Goal: Information Seeking & Learning: Check status

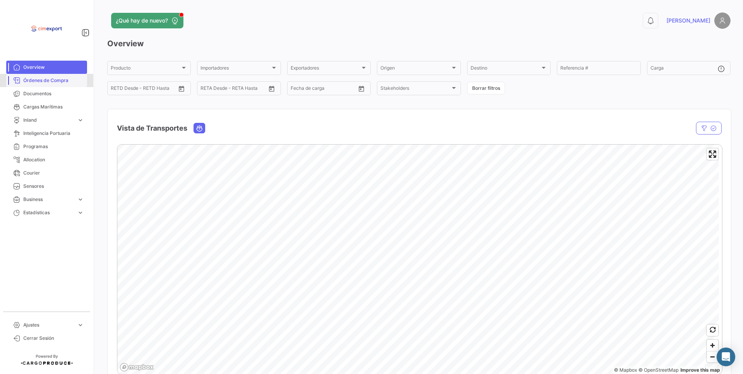
click at [69, 82] on span "Órdenes de Compra" at bounding box center [53, 80] width 61 height 7
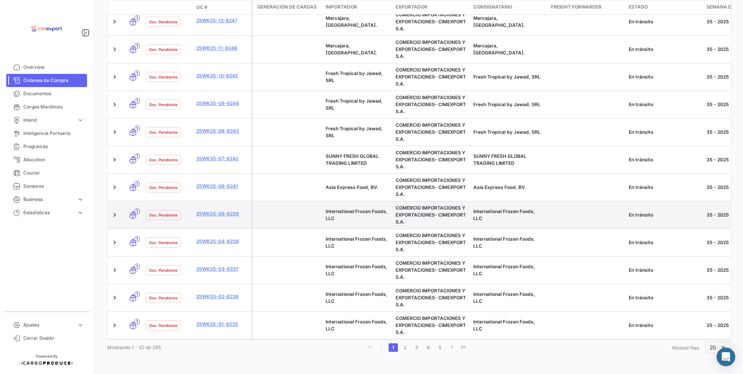
scroll to position [432, 0]
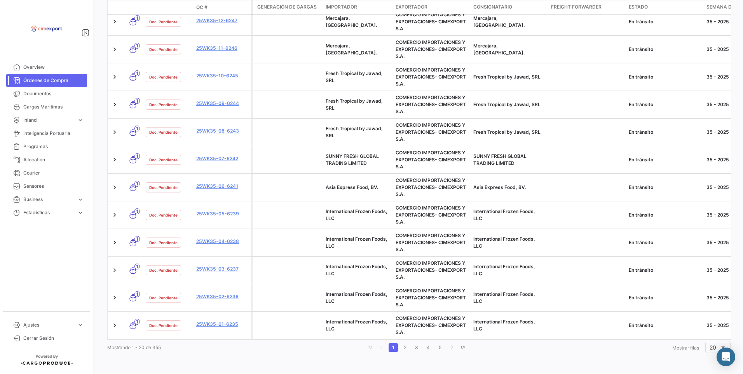
click at [402, 353] on li "2" at bounding box center [405, 347] width 12 height 13
click at [402, 352] on li "2" at bounding box center [405, 347] width 12 height 13
click at [402, 351] on link "2" at bounding box center [404, 347] width 9 height 9
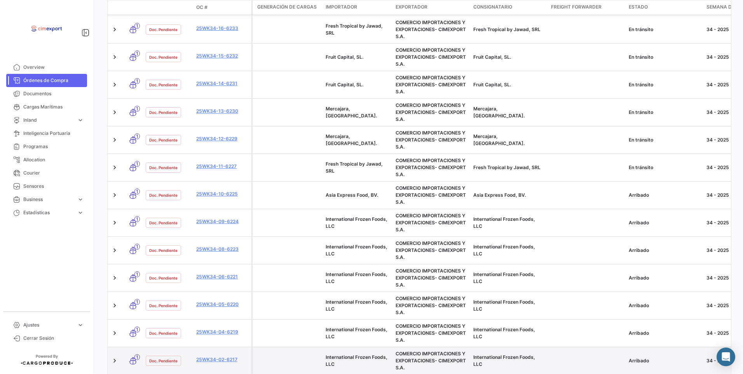
scroll to position [199, 0]
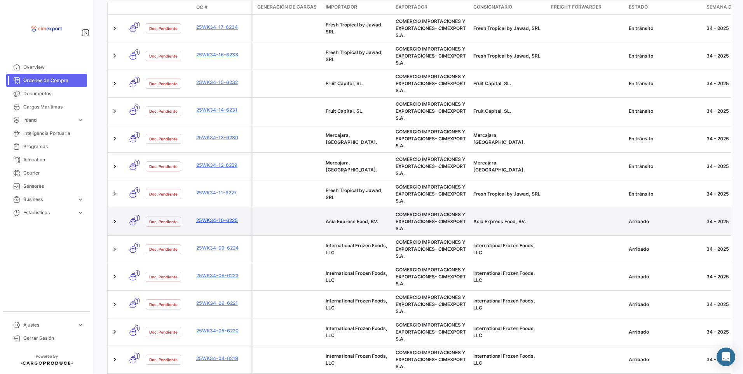
click at [213, 222] on link "25WK34-10-6225" at bounding box center [222, 220] width 52 height 7
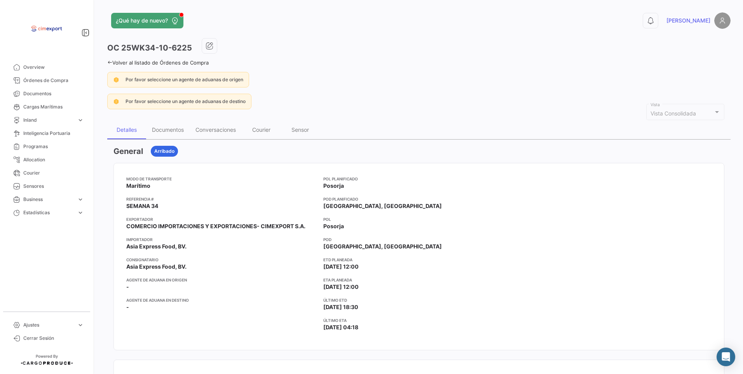
click at [109, 64] on icon at bounding box center [109, 62] width 5 height 5
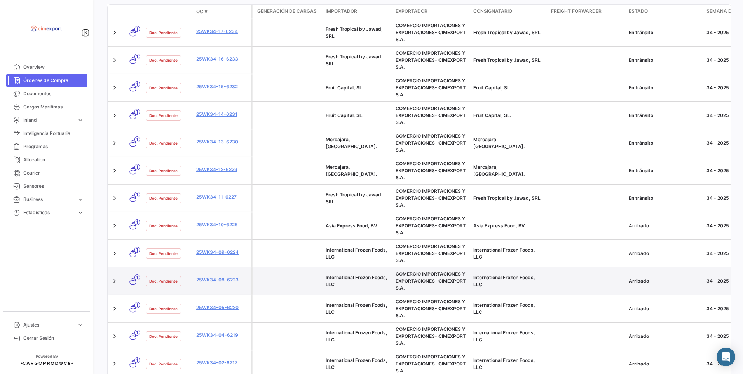
scroll to position [272, 0]
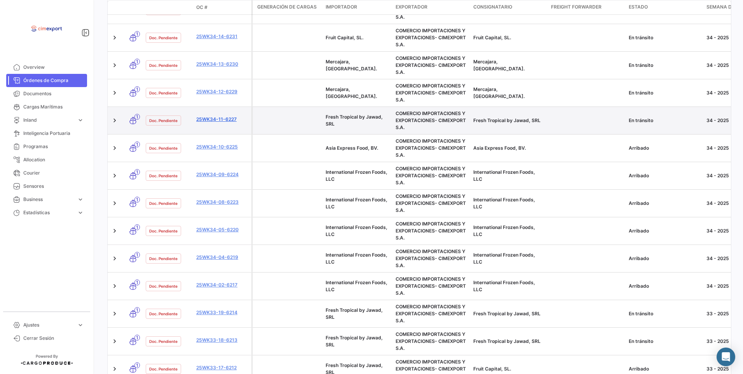
click at [207, 122] on link "25WK34-11-6227" at bounding box center [222, 119] width 52 height 7
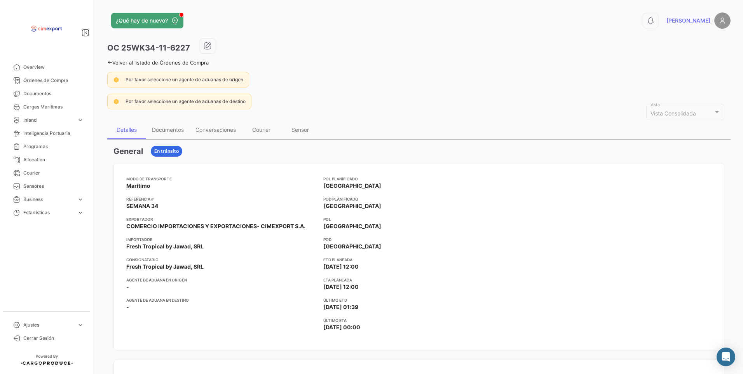
click at [111, 65] on icon at bounding box center [109, 62] width 5 height 5
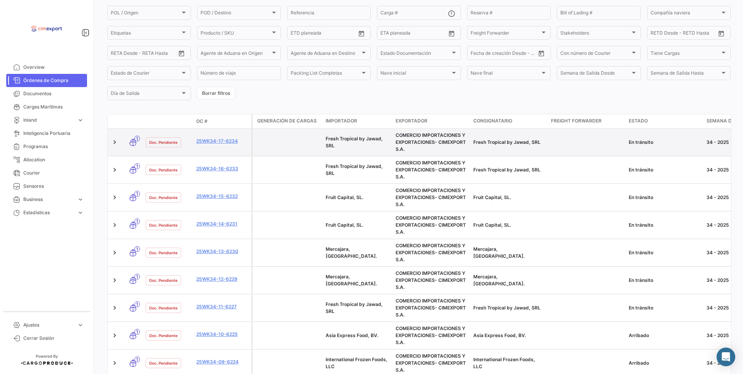
scroll to position [160, 0]
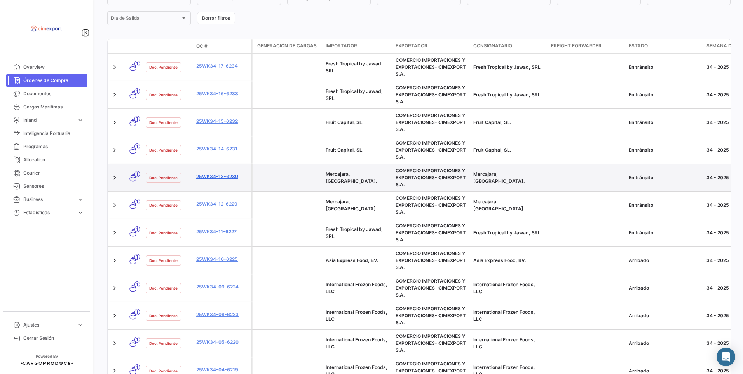
click at [221, 177] on link "25WK34-13-6230" at bounding box center [222, 176] width 52 height 7
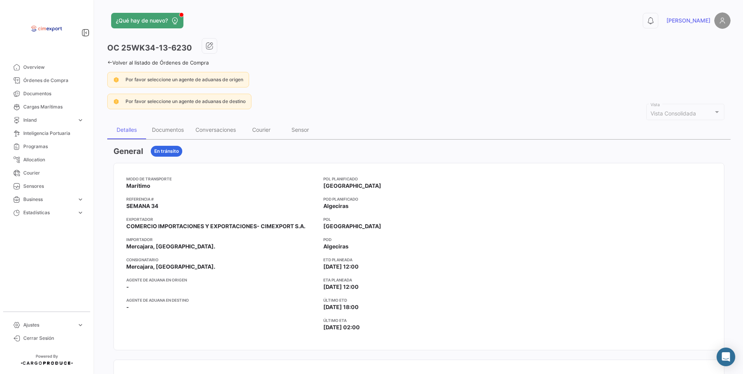
click at [111, 61] on icon at bounding box center [109, 62] width 5 height 5
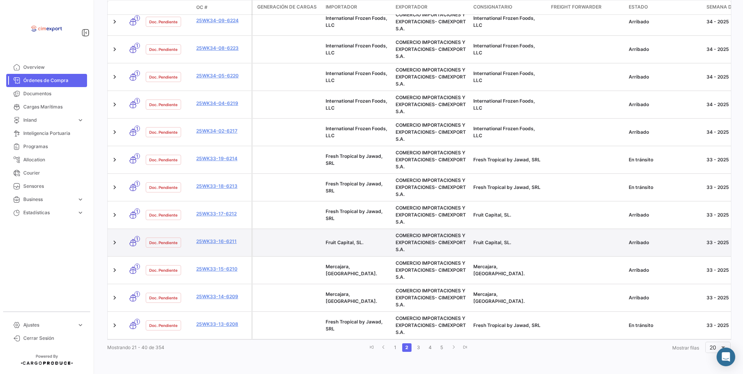
scroll to position [432, 0]
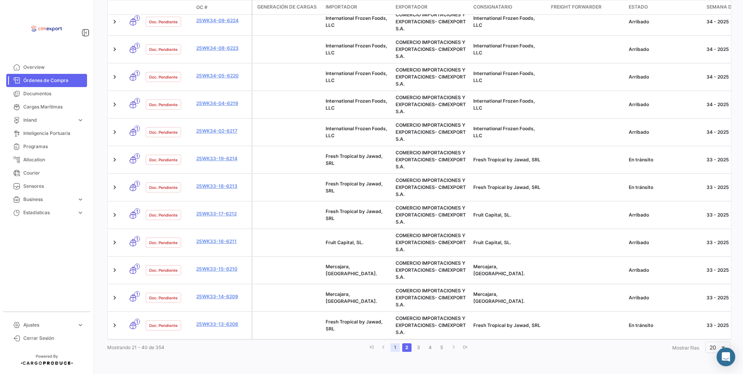
click at [396, 347] on link "1" at bounding box center [395, 347] width 9 height 9
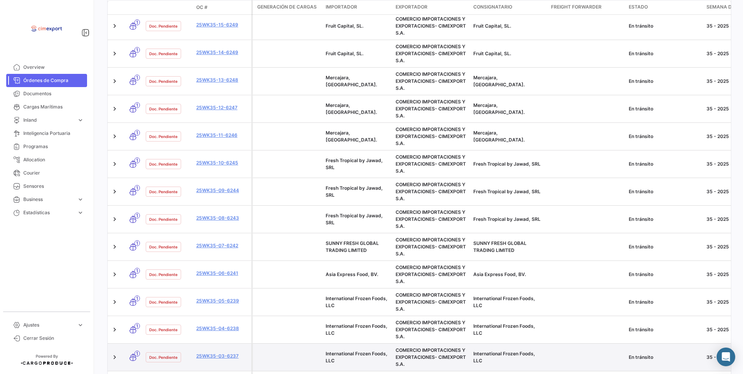
scroll to position [393, 0]
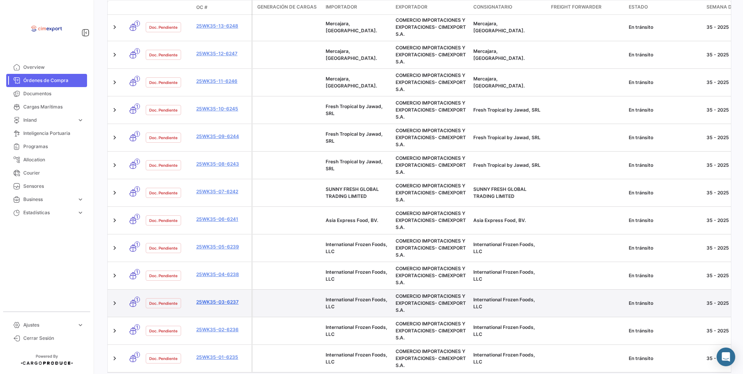
click at [224, 301] on link "25WK35-03-6237" at bounding box center [222, 301] width 52 height 7
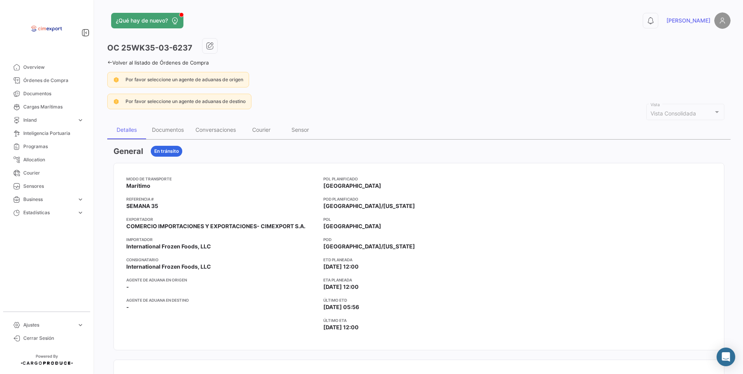
click at [109, 63] on icon at bounding box center [109, 62] width 5 height 5
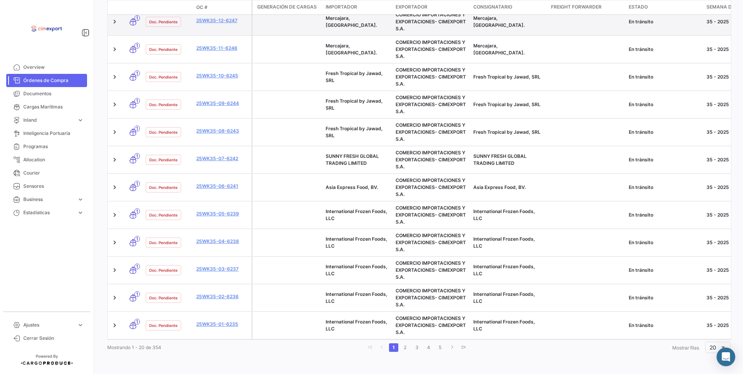
scroll to position [427, 0]
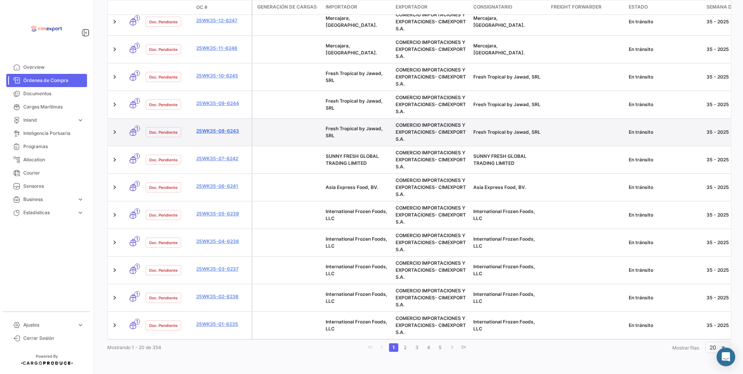
click at [226, 132] on link "25WK35-08-6243" at bounding box center [222, 130] width 52 height 7
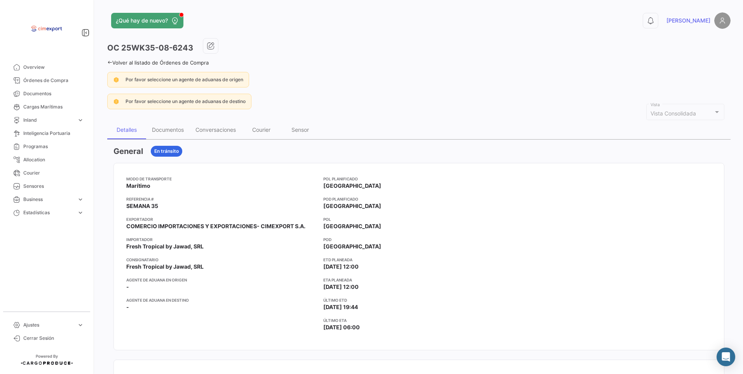
click at [110, 63] on icon at bounding box center [109, 62] width 5 height 5
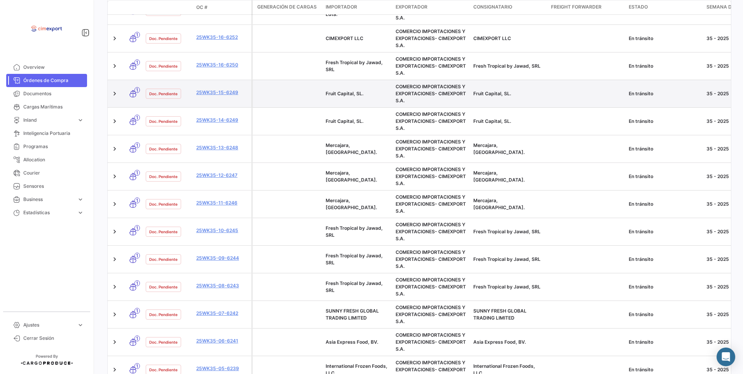
scroll to position [272, 0]
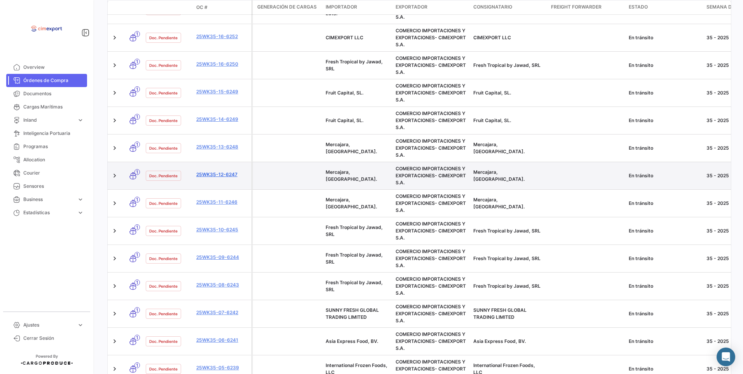
click at [231, 173] on link "25WK35-12-6247" at bounding box center [222, 174] width 52 height 7
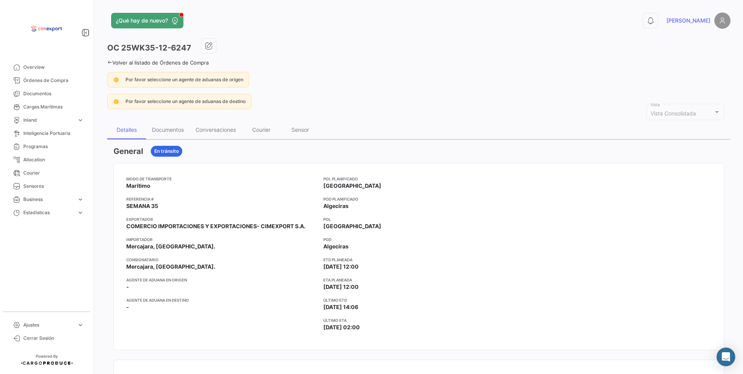
click at [109, 62] on icon at bounding box center [109, 62] width 5 height 5
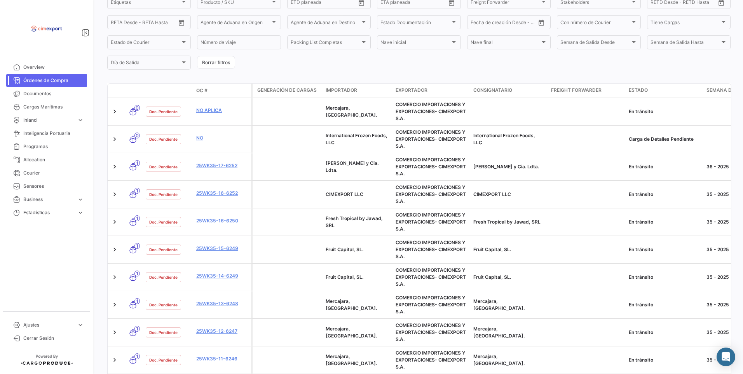
scroll to position [117, 0]
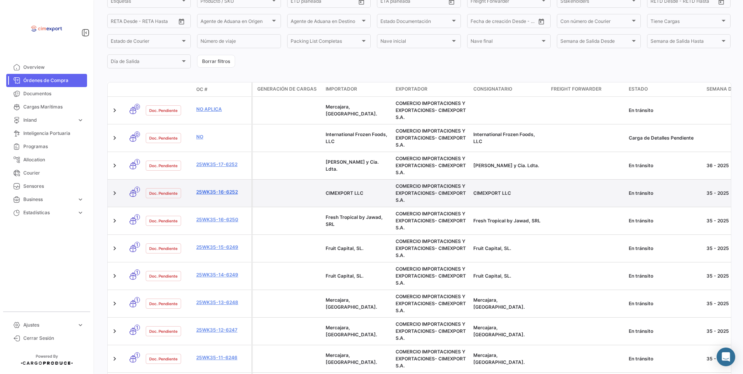
click at [227, 193] on link "25WK35-16-6252" at bounding box center [222, 191] width 52 height 7
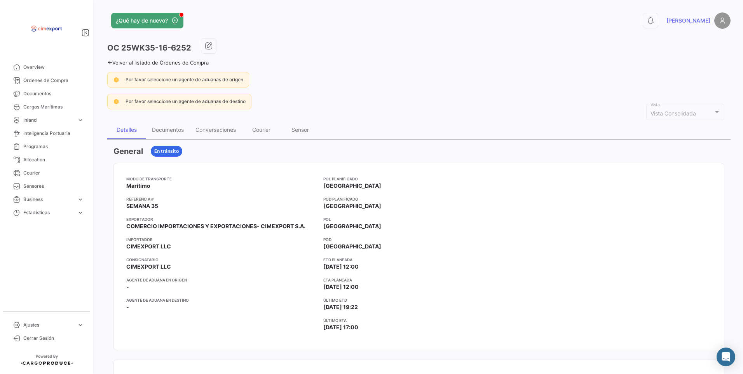
click at [111, 62] on icon at bounding box center [109, 62] width 5 height 5
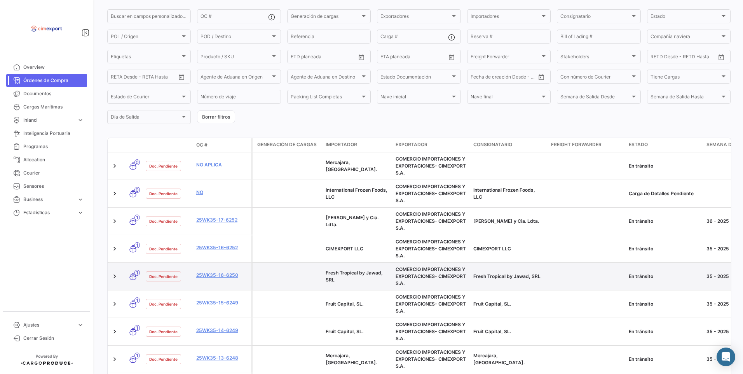
scroll to position [78, 0]
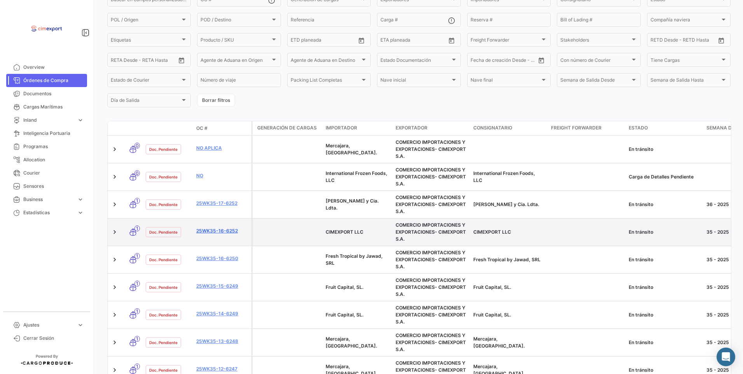
click at [211, 234] on link "25WK35-16-6252" at bounding box center [222, 230] width 52 height 7
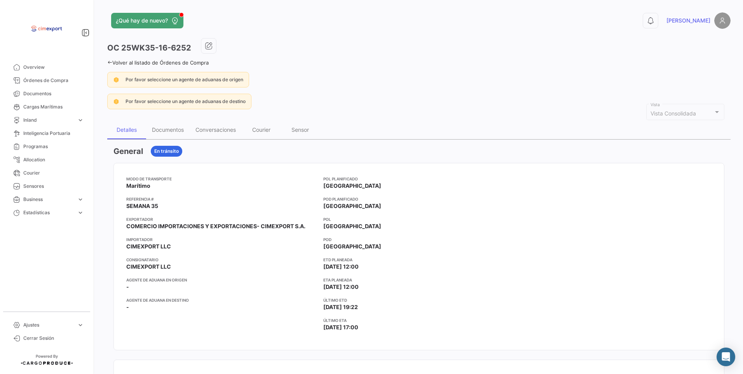
click at [115, 62] on link "Volver al listado de Órdenes de Compra" at bounding box center [157, 62] width 101 height 6
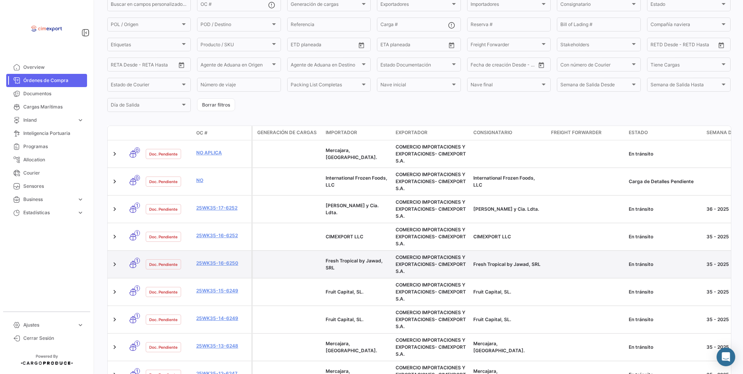
scroll to position [78, 0]
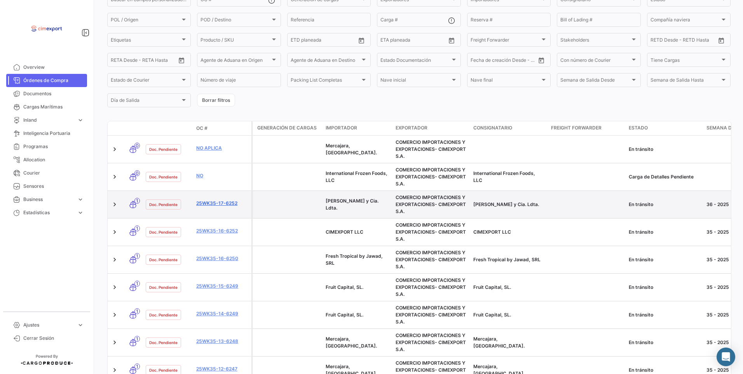
click at [211, 200] on link "25WK35-17-6252" at bounding box center [222, 203] width 52 height 7
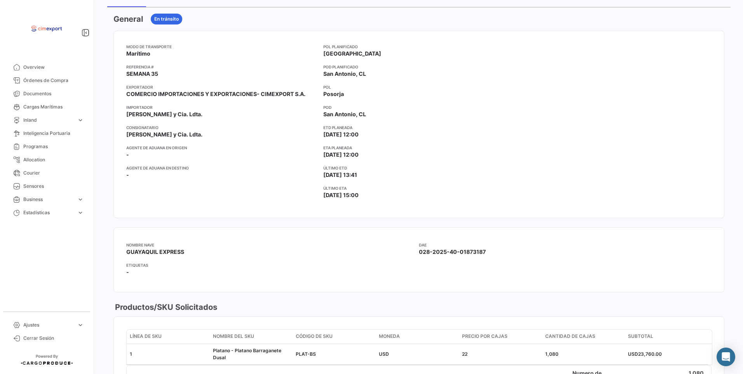
scroll to position [32, 0]
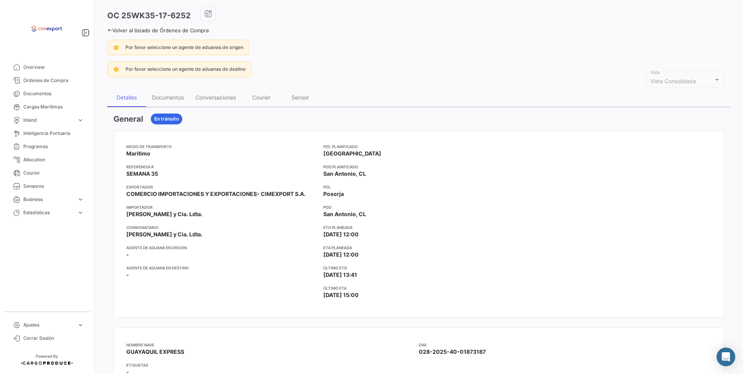
click at [107, 30] on icon at bounding box center [109, 30] width 5 height 5
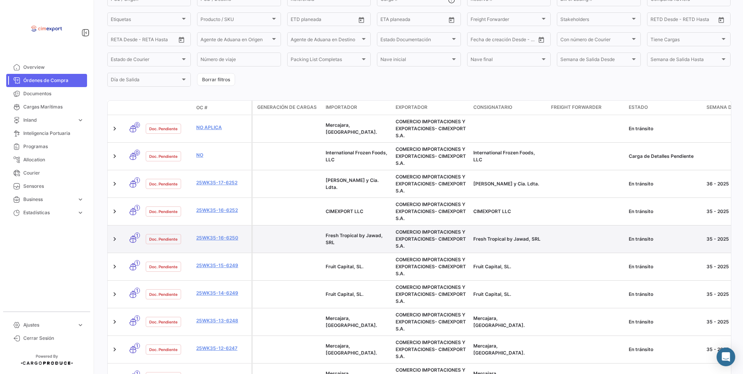
scroll to position [117, 0]
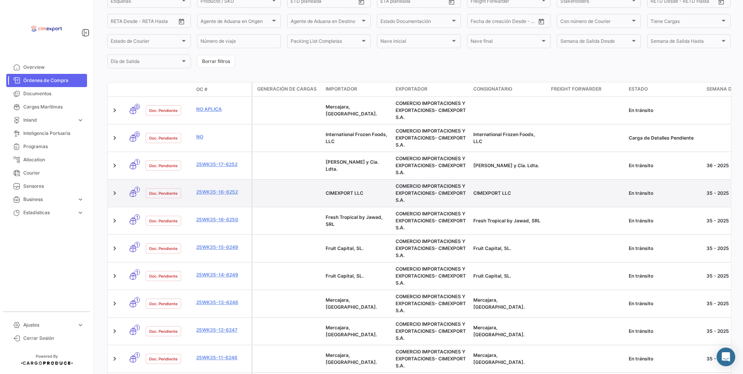
click at [219, 187] on datatable-body-cell "25WK35-16-6252" at bounding box center [222, 193] width 58 height 27
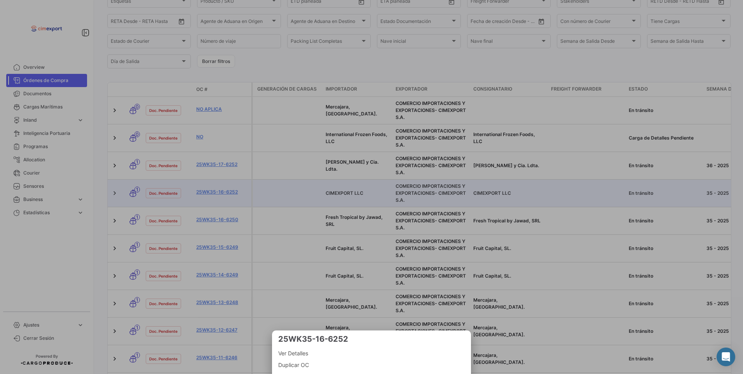
click at [218, 191] on div at bounding box center [371, 187] width 743 height 374
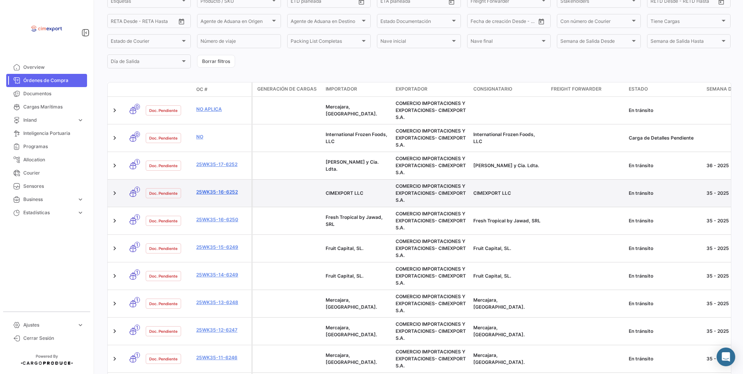
click at [218, 192] on link "25WK35-16-6252" at bounding box center [222, 191] width 52 height 7
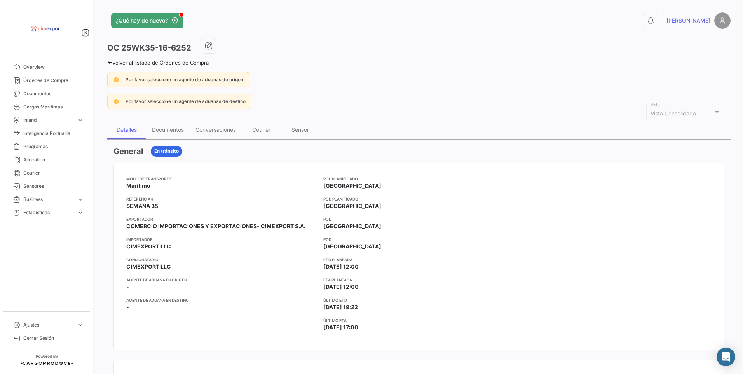
click at [108, 65] on link "Volver al listado de Órdenes de Compra" at bounding box center [157, 62] width 101 height 6
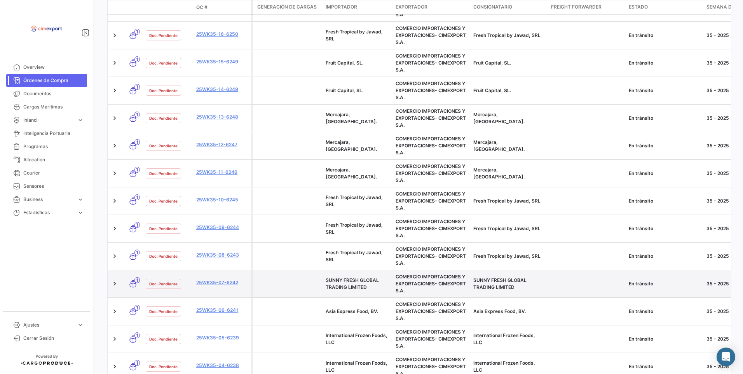
scroll to position [311, 0]
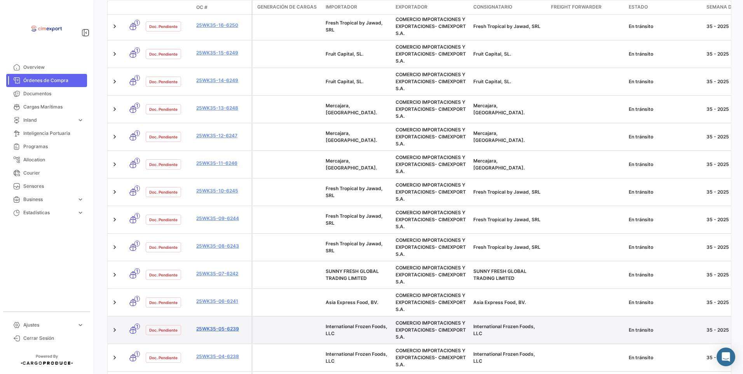
click at [230, 328] on link "25WK35-05-6239" at bounding box center [222, 328] width 52 height 7
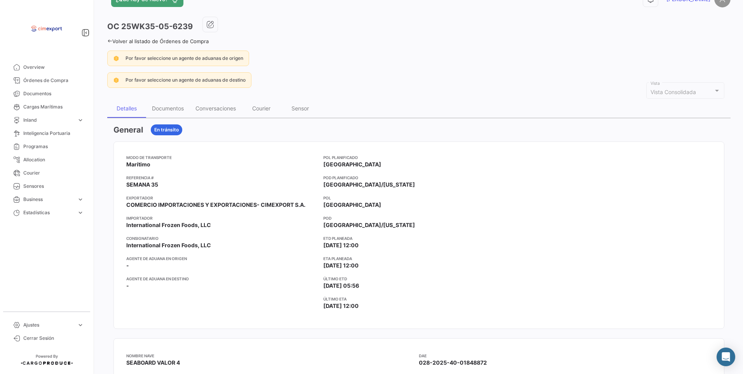
scroll to position [39, 0]
